Goal: Task Accomplishment & Management: Manage account settings

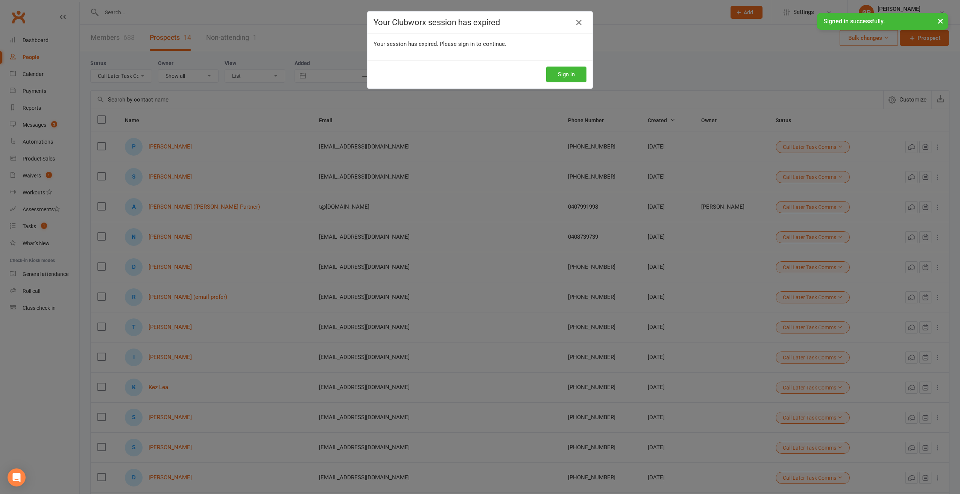
select select "Call Later Task Comms"
select select "100"
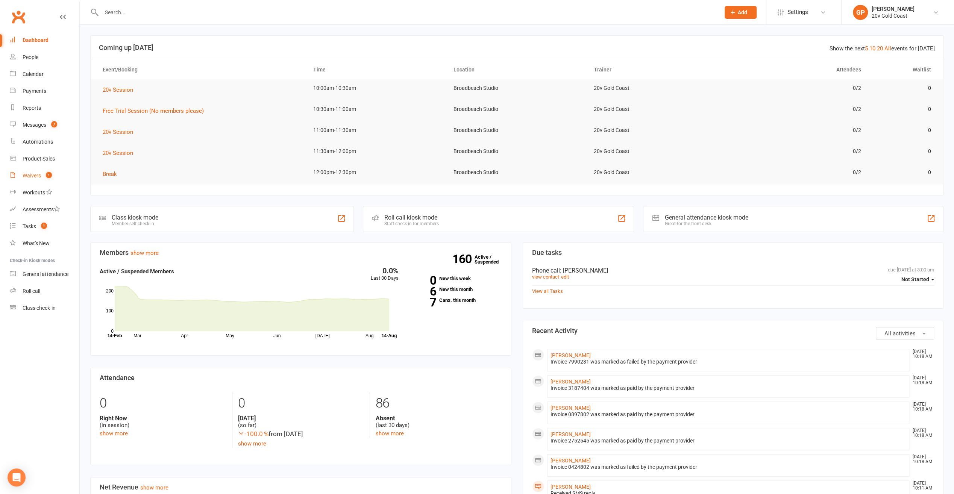
click at [43, 176] on count-badge "1" at bounding box center [47, 176] width 10 height 6
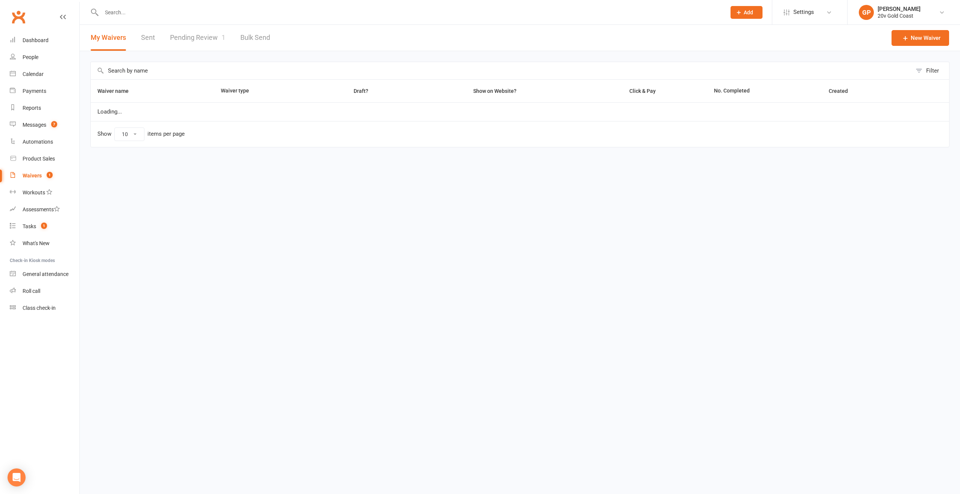
select select "100"
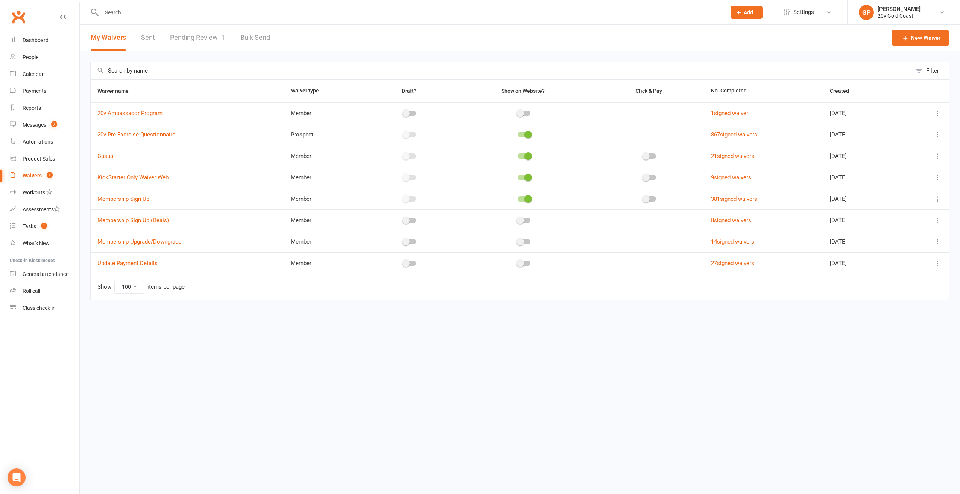
click at [201, 36] on link "Pending Review 1" at bounding box center [197, 38] width 55 height 26
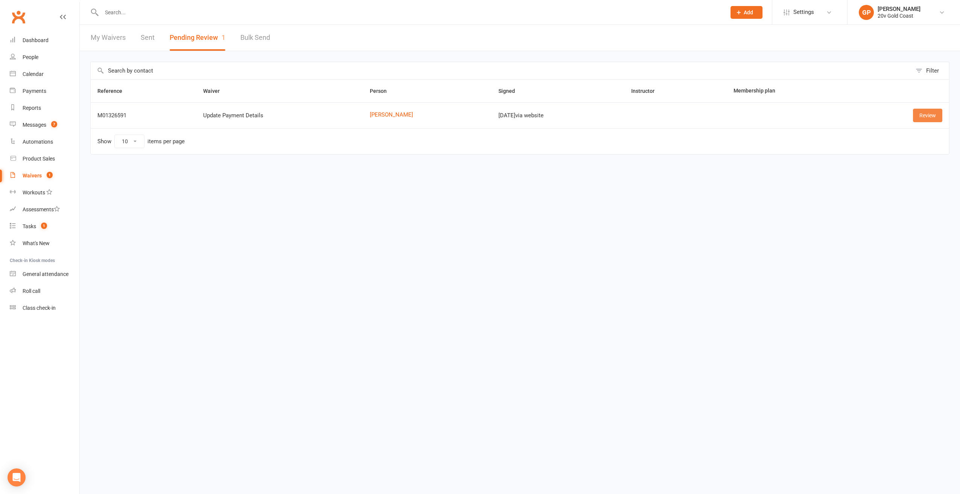
click at [921, 118] on link "Review" at bounding box center [927, 116] width 29 height 14
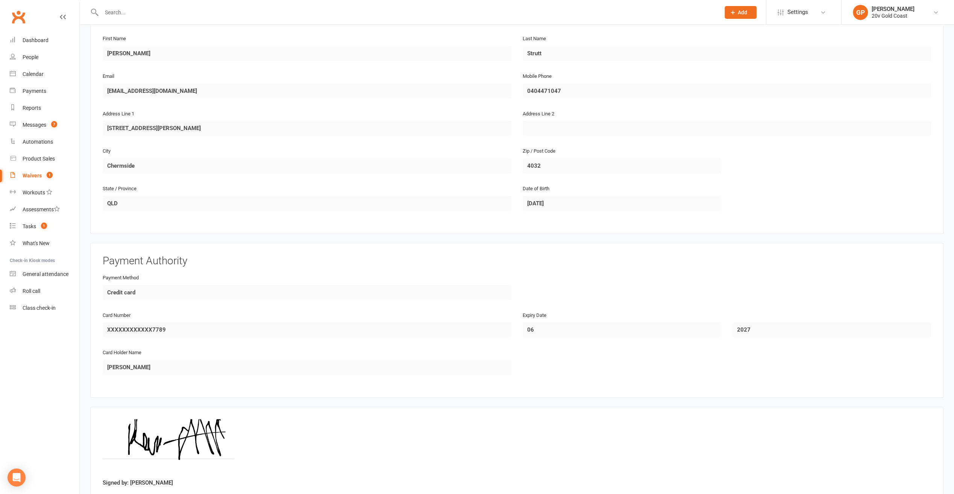
scroll to position [178, 0]
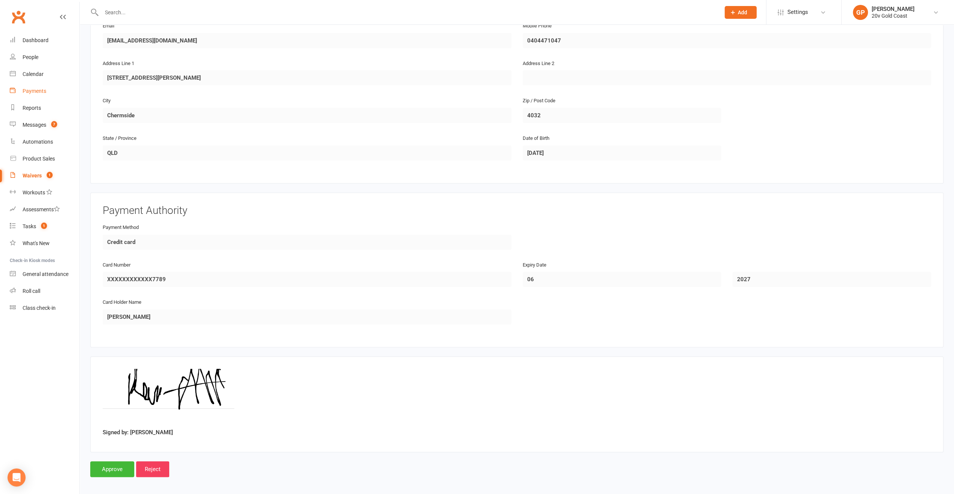
click at [23, 93] on div "Payments" at bounding box center [35, 91] width 24 height 6
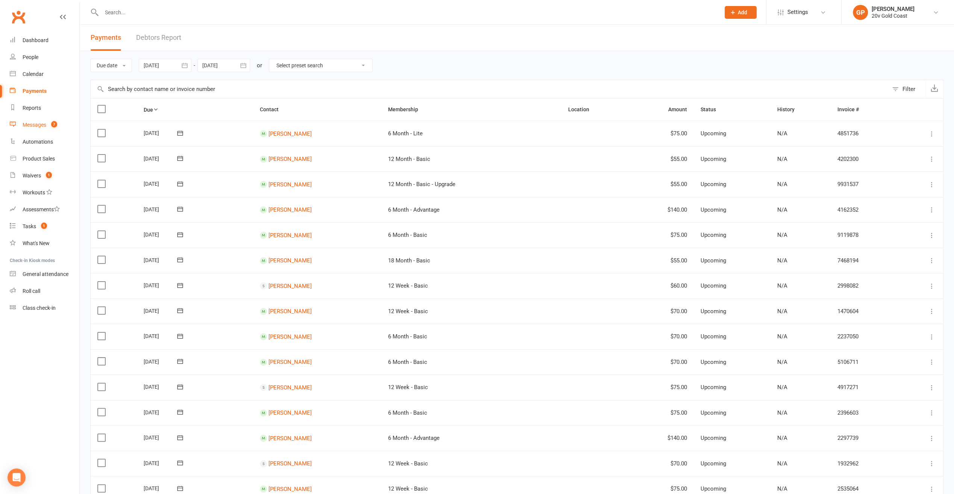
click at [32, 123] on div "Messages" at bounding box center [35, 125] width 24 height 6
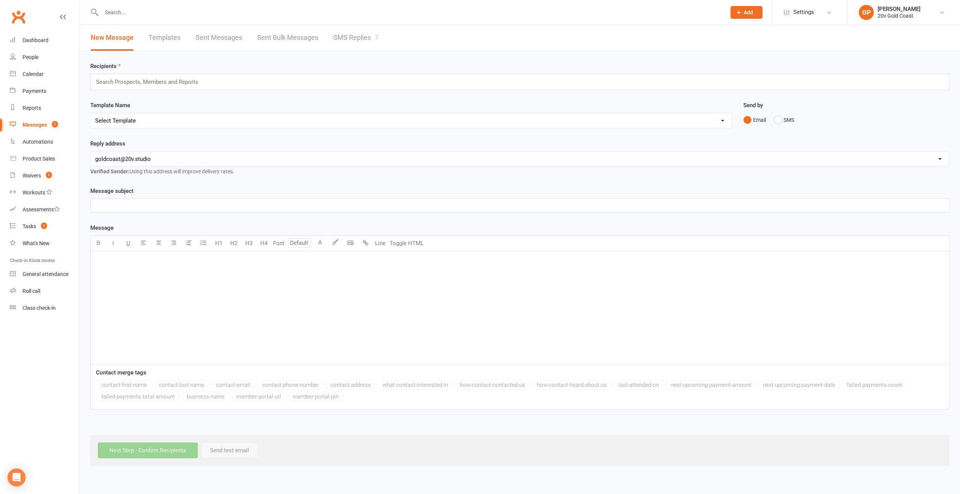
click at [337, 38] on link "SMS Replies 7" at bounding box center [355, 38] width 45 height 26
